Goal: Obtain resource: Download file/media

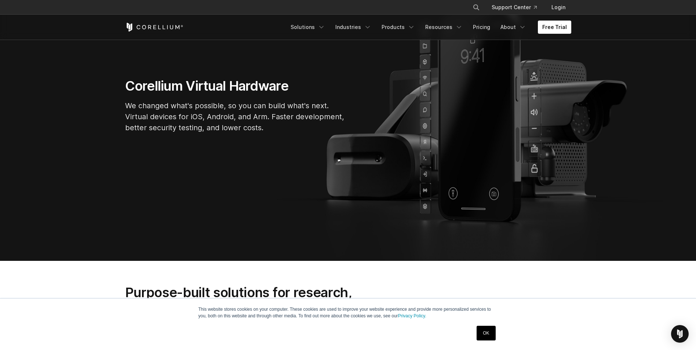
scroll to position [37, 0]
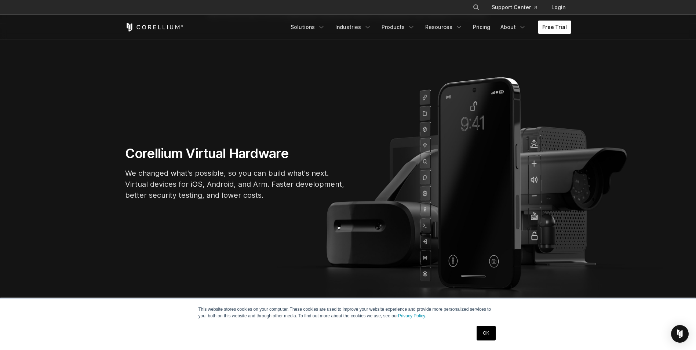
click at [493, 333] on link "OK" at bounding box center [485, 333] width 19 height 15
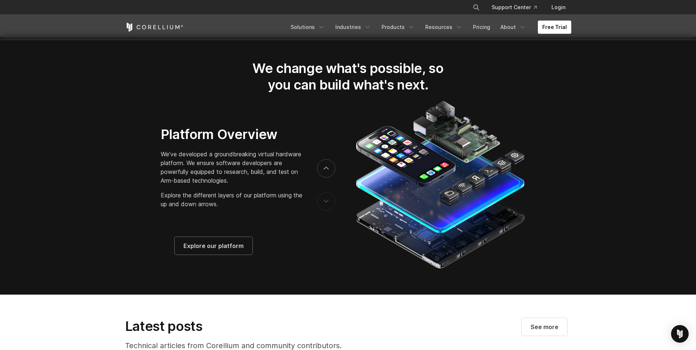
scroll to position [1173, 0]
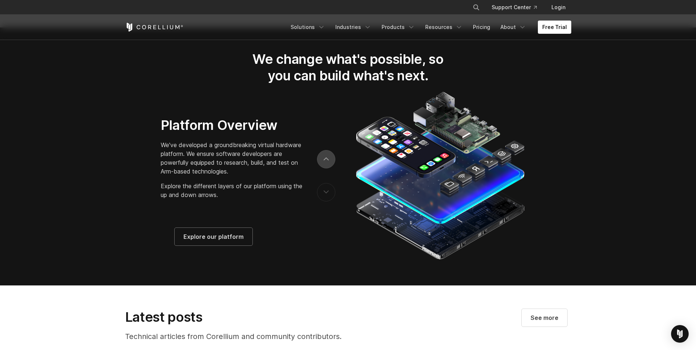
click at [329, 161] on button "next" at bounding box center [326, 159] width 18 height 18
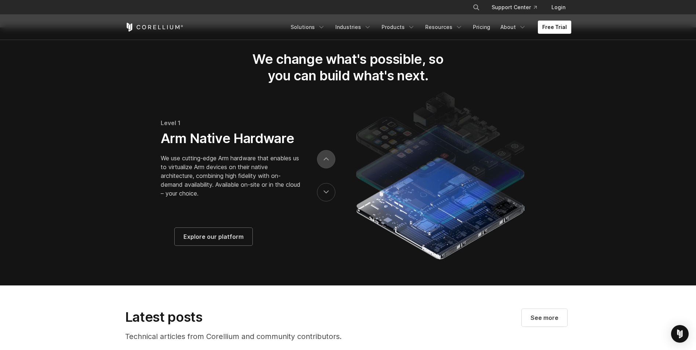
click at [327, 160] on icon "next" at bounding box center [326, 159] width 4 height 2
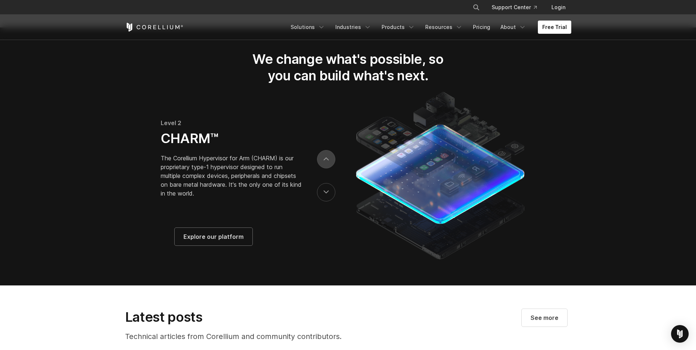
click at [327, 160] on icon "next" at bounding box center [326, 159] width 4 height 2
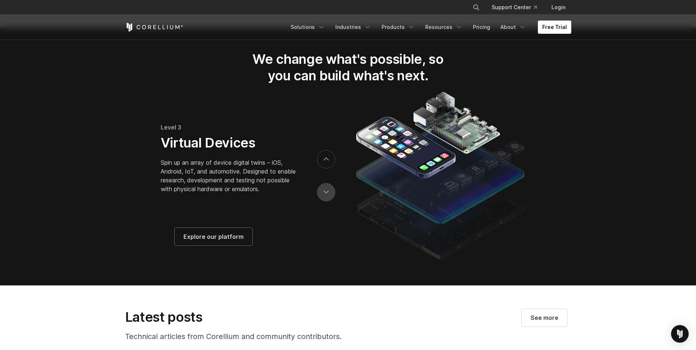
click at [322, 201] on button "previous" at bounding box center [326, 192] width 18 height 18
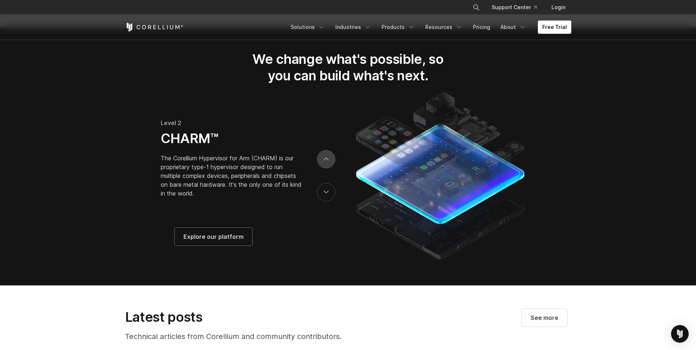
click at [328, 161] on icon "next" at bounding box center [325, 158] width 5 height 3
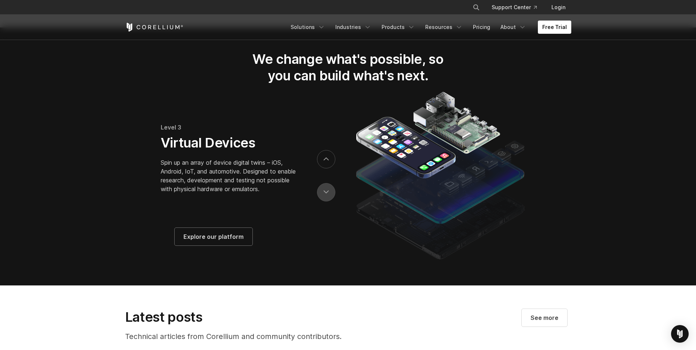
click at [327, 196] on button "previous" at bounding box center [326, 192] width 18 height 18
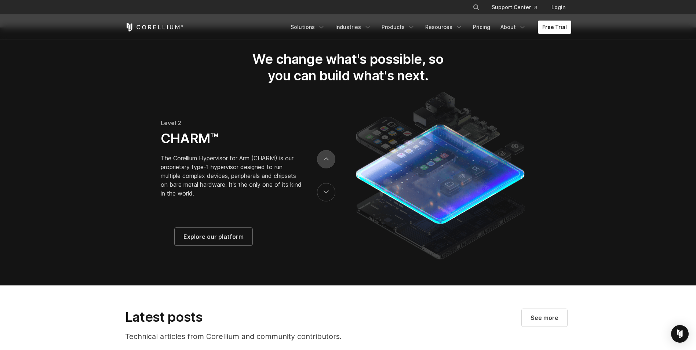
click at [329, 165] on button "next" at bounding box center [326, 159] width 18 height 18
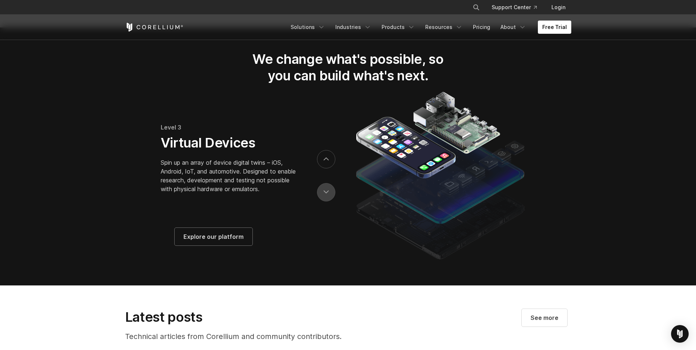
click at [329, 194] on button "previous" at bounding box center [326, 192] width 18 height 18
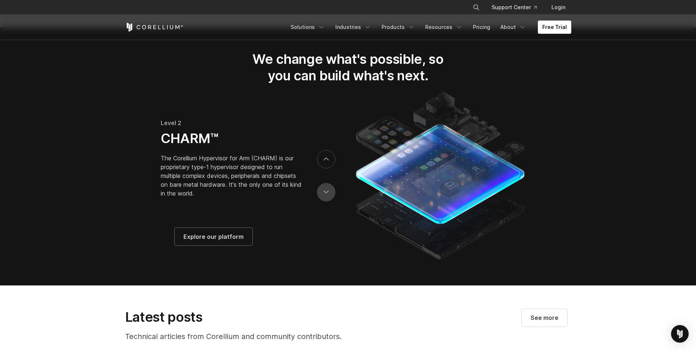
click at [329, 194] on button "previous" at bounding box center [326, 192] width 18 height 18
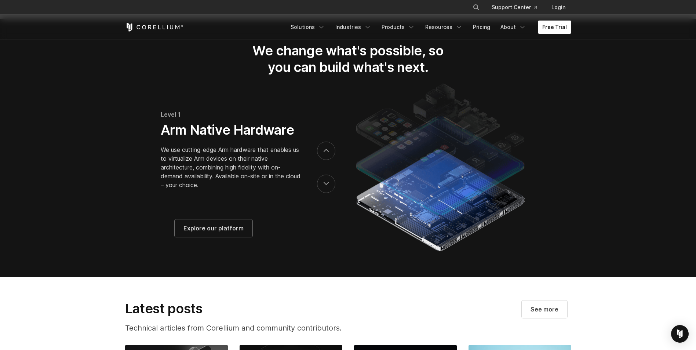
scroll to position [1170, 0]
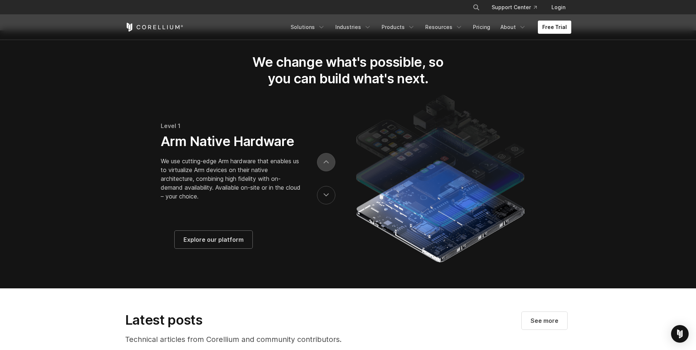
click at [323, 169] on button "next" at bounding box center [326, 162] width 18 height 18
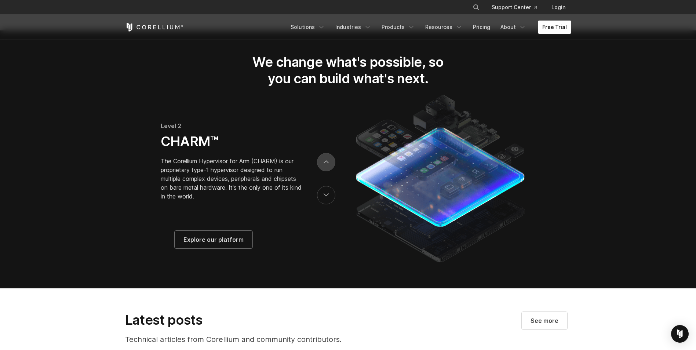
click at [330, 164] on button "next" at bounding box center [326, 162] width 18 height 18
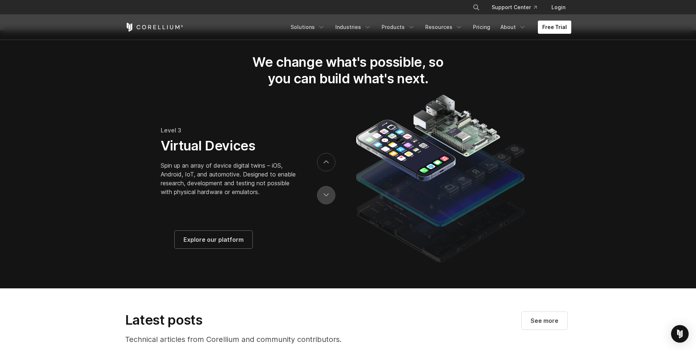
click at [327, 195] on button "previous" at bounding box center [326, 195] width 18 height 18
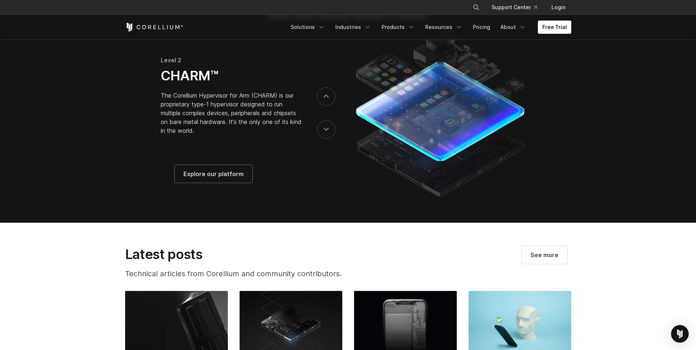
scroll to position [1247, 0]
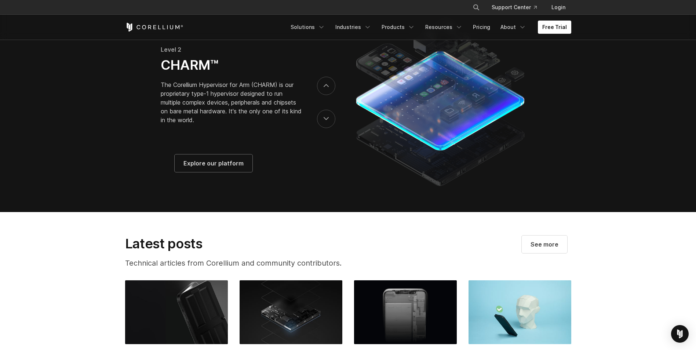
click at [334, 129] on div at bounding box center [326, 102] width 18 height 66
click at [329, 122] on button "previous" at bounding box center [326, 119] width 18 height 18
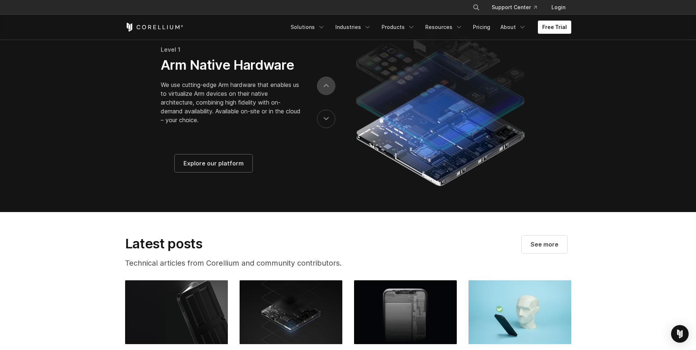
click at [328, 95] on button "next" at bounding box center [326, 86] width 18 height 18
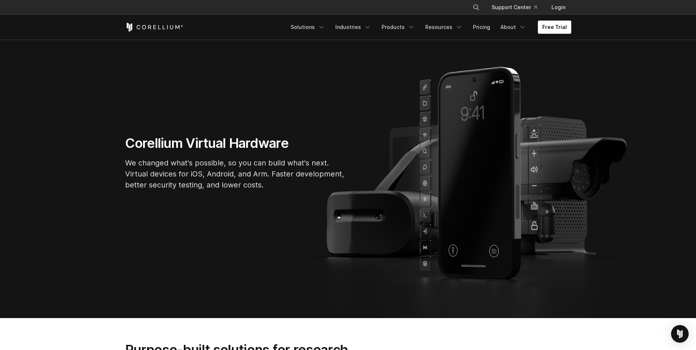
scroll to position [0, 0]
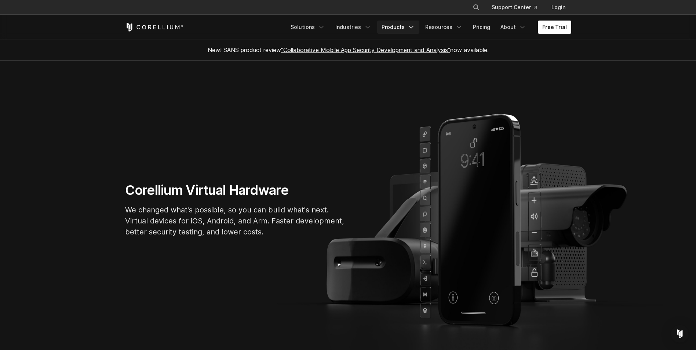
click at [394, 26] on link "Products" at bounding box center [398, 27] width 42 height 13
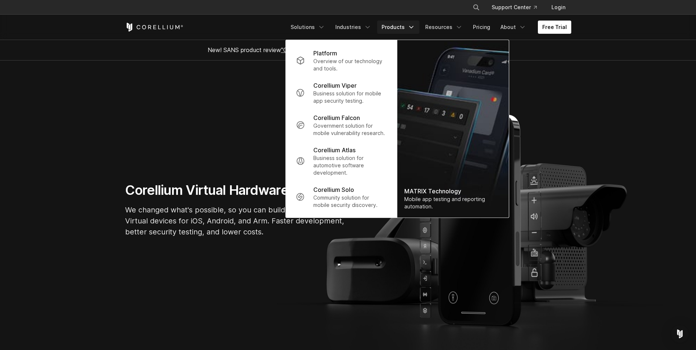
click at [575, 110] on section "Corellium Virtual Hardware We changed what's possible, so you can build what's …" at bounding box center [348, 212] width 696 height 304
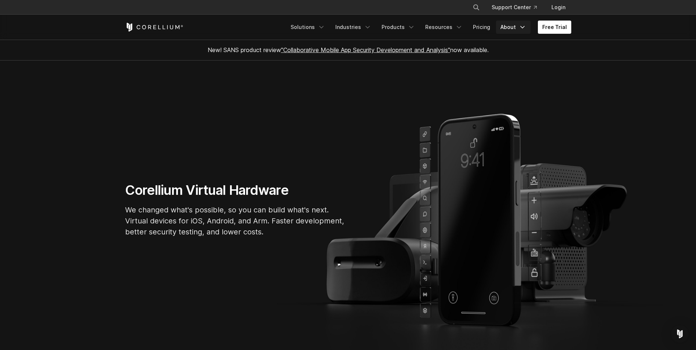
click at [517, 28] on link "About" at bounding box center [513, 27] width 34 height 13
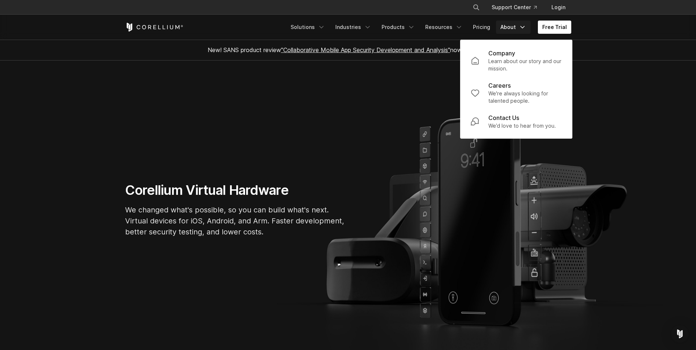
click at [619, 101] on section "Corellium Virtual Hardware We changed what's possible, so you can build what's …" at bounding box center [348, 212] width 696 height 304
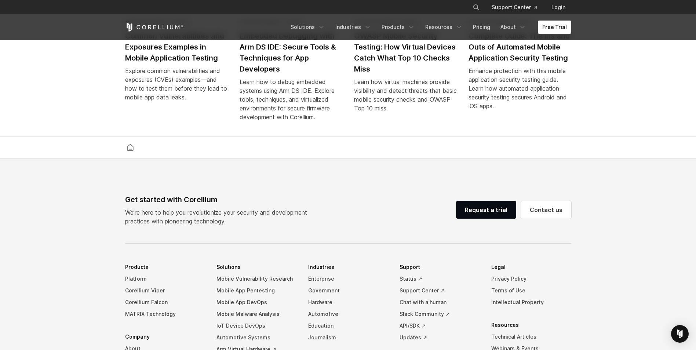
scroll to position [1574, 0]
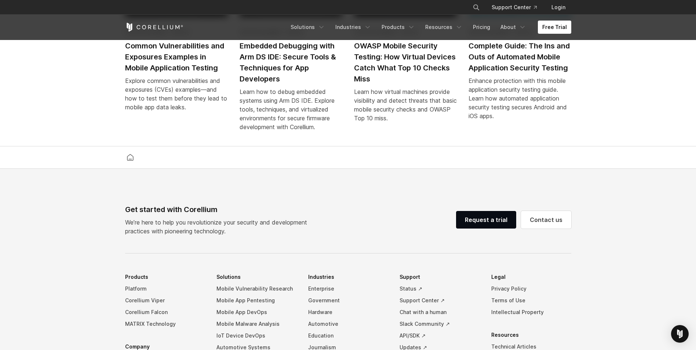
click at [301, 1] on div "× Search our site... Support Center Login" at bounding box center [348, 7] width 446 height 13
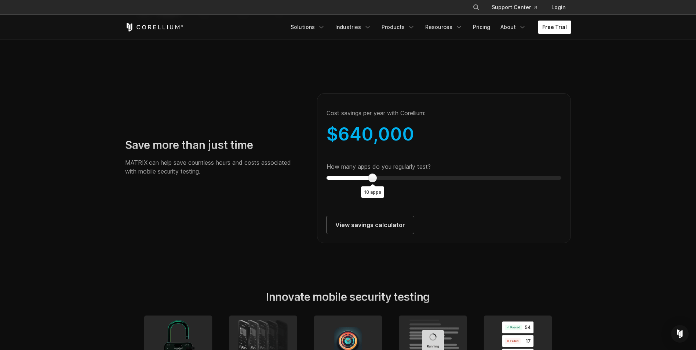
scroll to position [1297, 0]
type input "**"
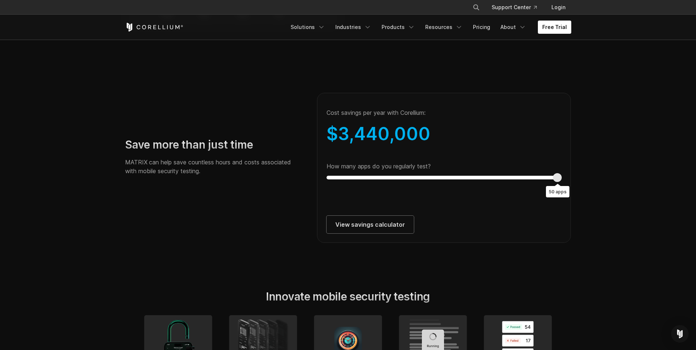
click at [643, 187] on section "Save more than just time MATRIX can help save countless hours and costs associa…" at bounding box center [348, 159] width 696 height 213
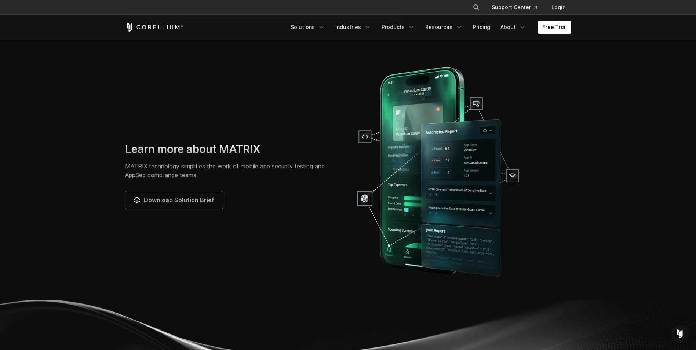
scroll to position [2287, 0]
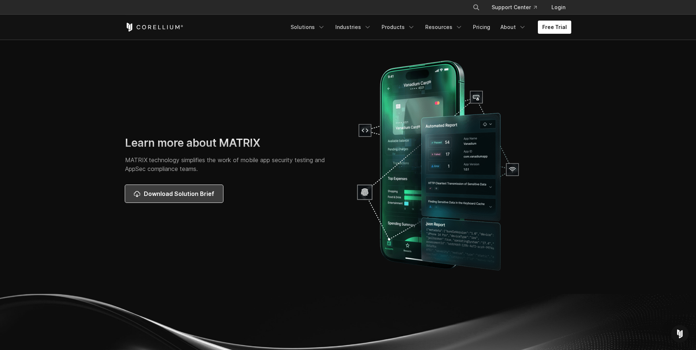
click at [168, 202] on link "Download Solution Brief" at bounding box center [174, 194] width 98 height 18
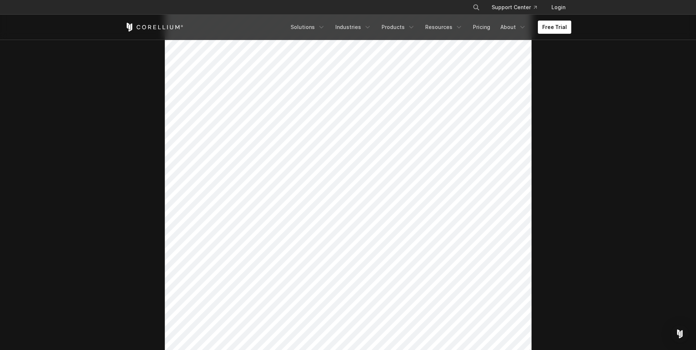
scroll to position [234, 0]
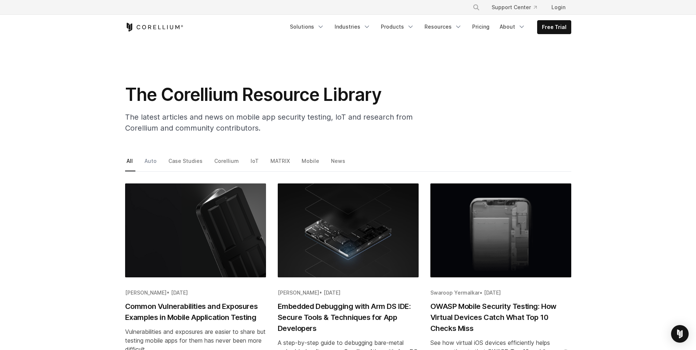
click at [150, 165] on link "Auto" at bounding box center [151, 163] width 16 height 15
